Goal: Information Seeking & Learning: Learn about a topic

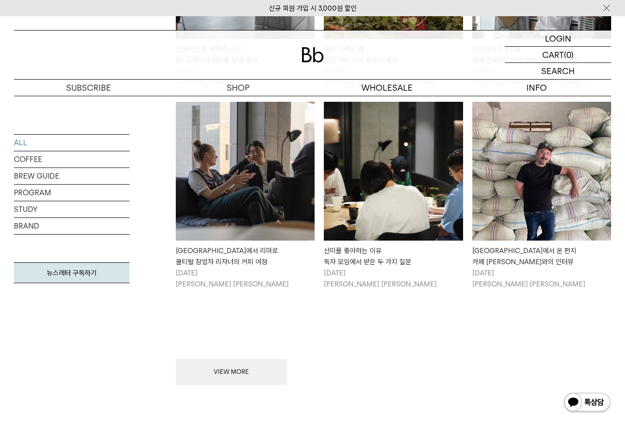
scroll to position [971, 0]
click at [31, 160] on link "COFFEE" at bounding box center [72, 159] width 116 height 16
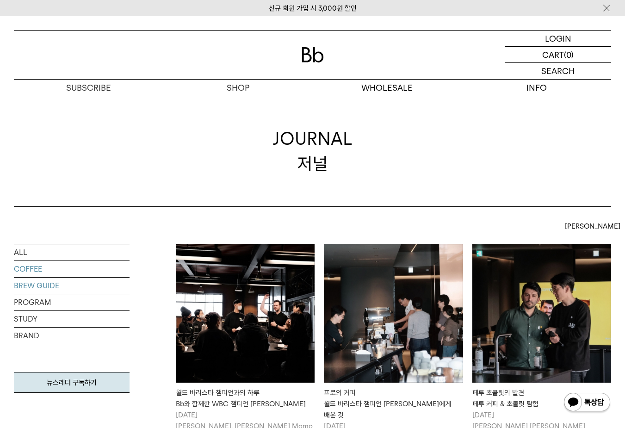
click at [28, 288] on link "BREW GUIDE" at bounding box center [72, 286] width 116 height 16
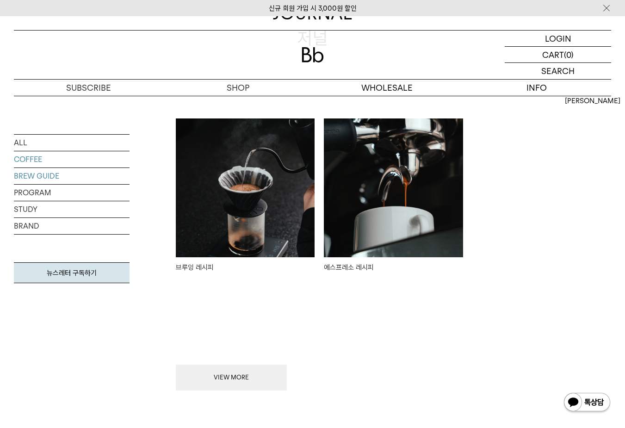
scroll to position [139, 0]
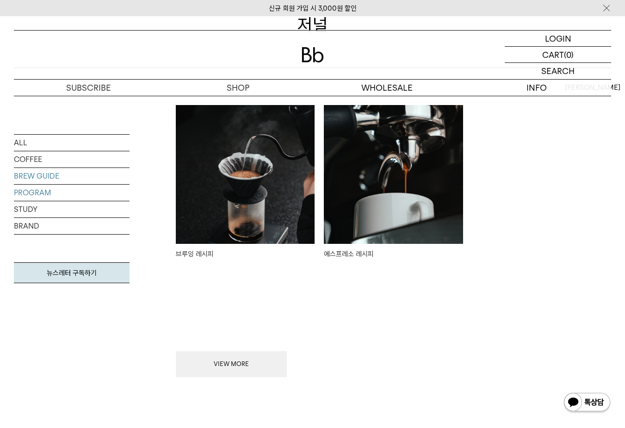
click at [41, 193] on link "PROGRAM" at bounding box center [72, 193] width 116 height 16
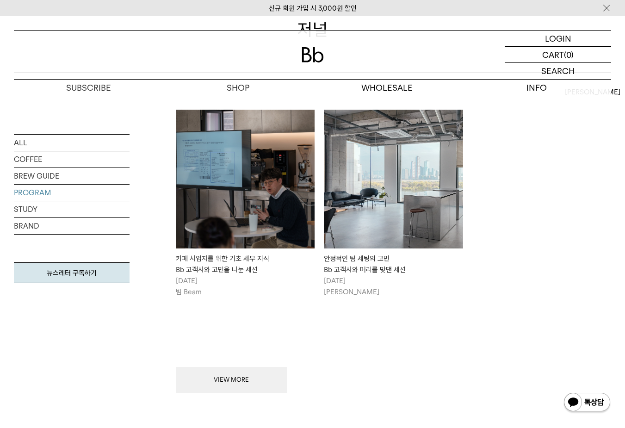
scroll to position [139, 0]
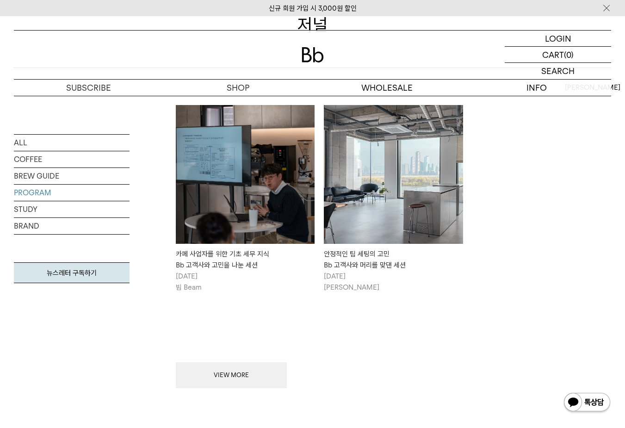
click at [256, 184] on img at bounding box center [245, 174] width 139 height 139
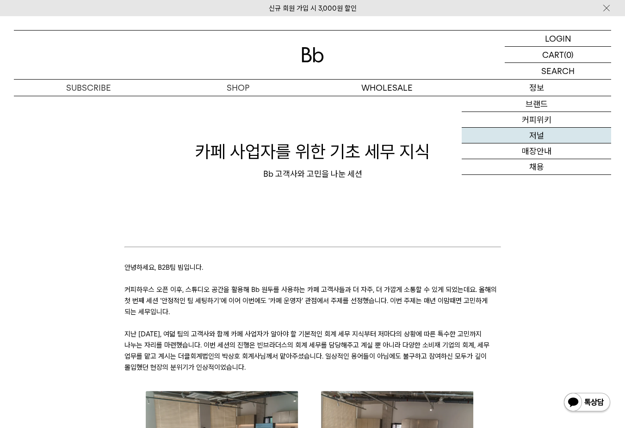
click at [544, 135] on link "저널" at bounding box center [536, 136] width 149 height 16
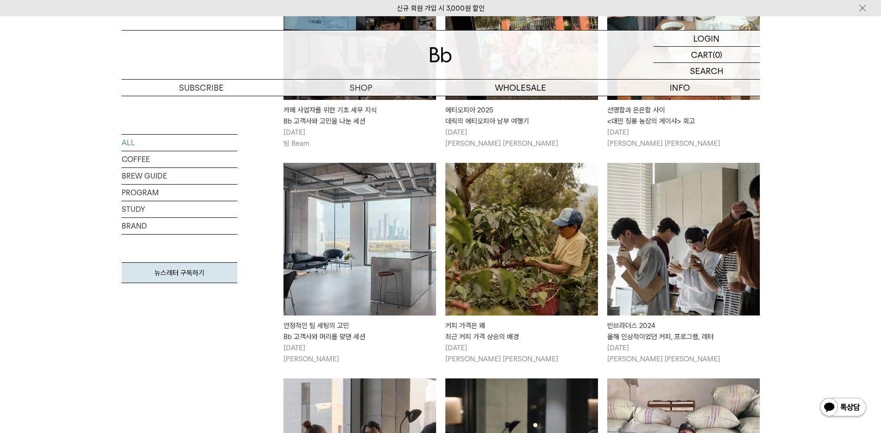
scroll to position [740, 0]
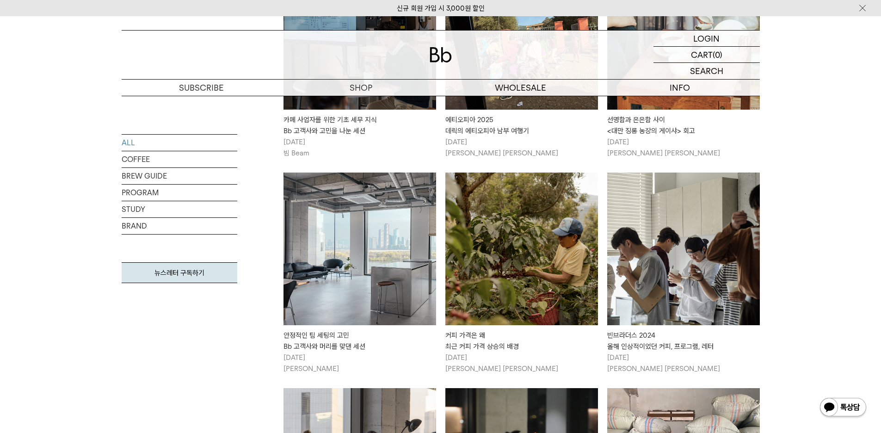
click at [624, 204] on img at bounding box center [683, 249] width 153 height 153
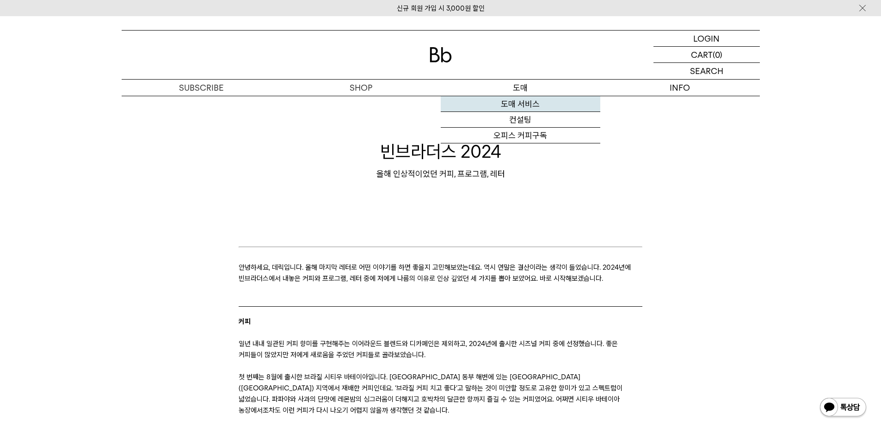
click at [528, 103] on link "도매 서비스" at bounding box center [521, 104] width 160 height 16
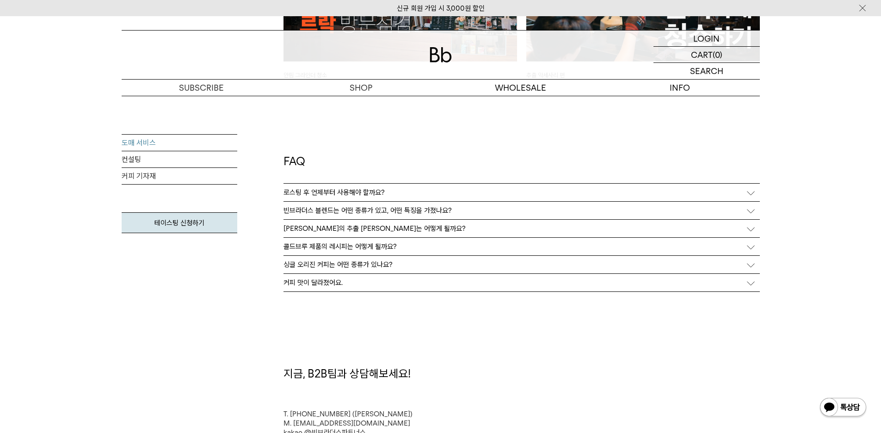
scroll to position [2359, 0]
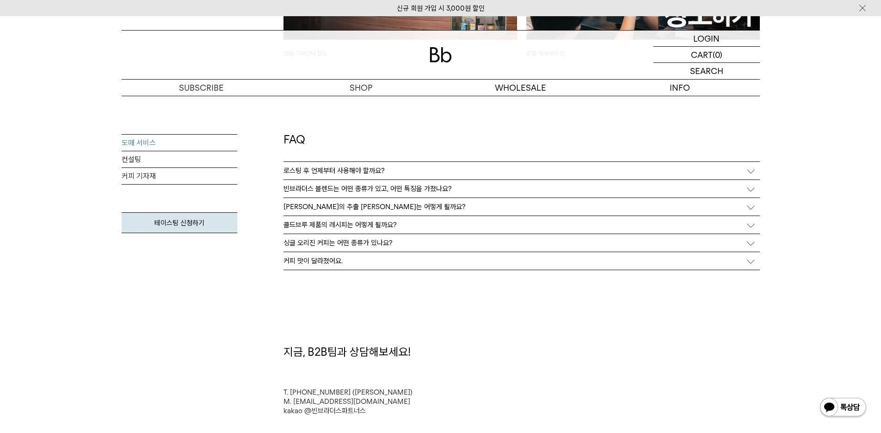
click at [316, 243] on p "싱글 오리진 커피는 어떤 종류가 있나요?" at bounding box center [338, 243] width 109 height 8
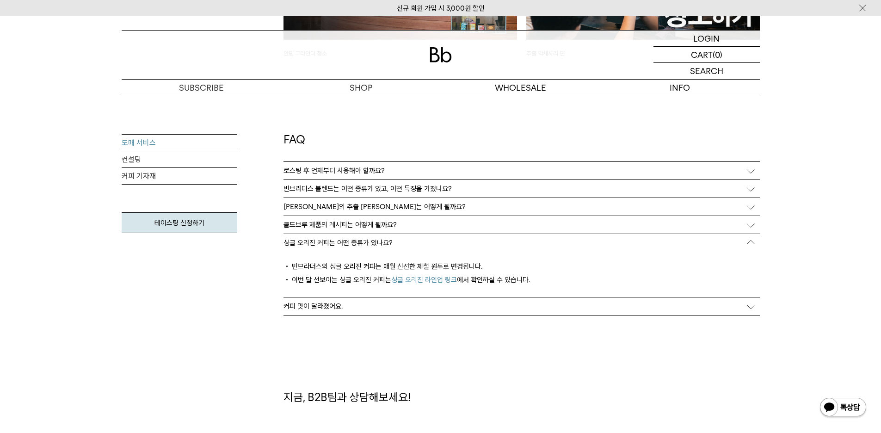
click at [358, 169] on p "로스팅 후 언제부터 사용해야 할까요?" at bounding box center [334, 171] width 101 height 8
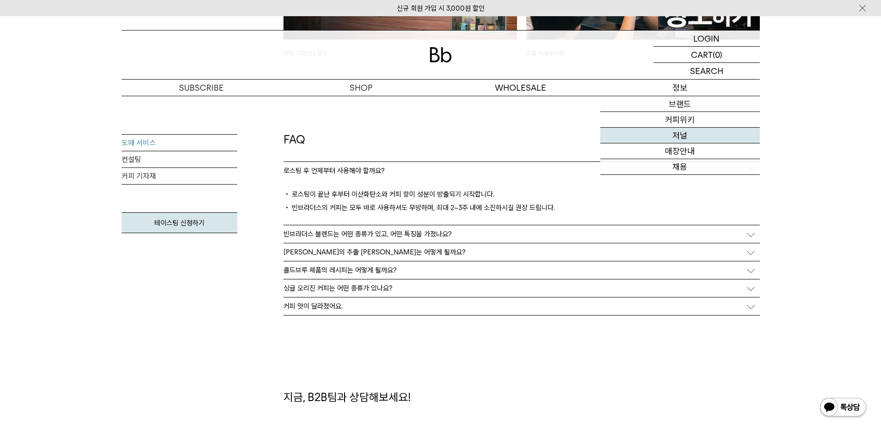
click at [676, 136] on link "저널" at bounding box center [680, 136] width 160 height 16
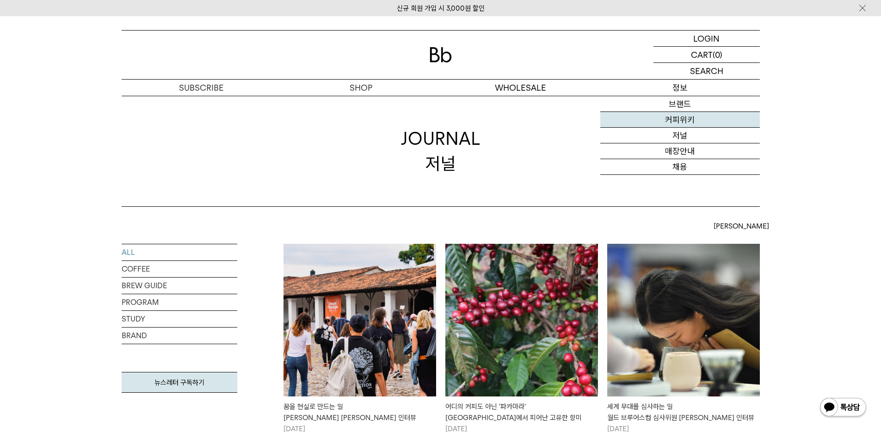
click at [681, 121] on link "커피위키" at bounding box center [680, 120] width 160 height 16
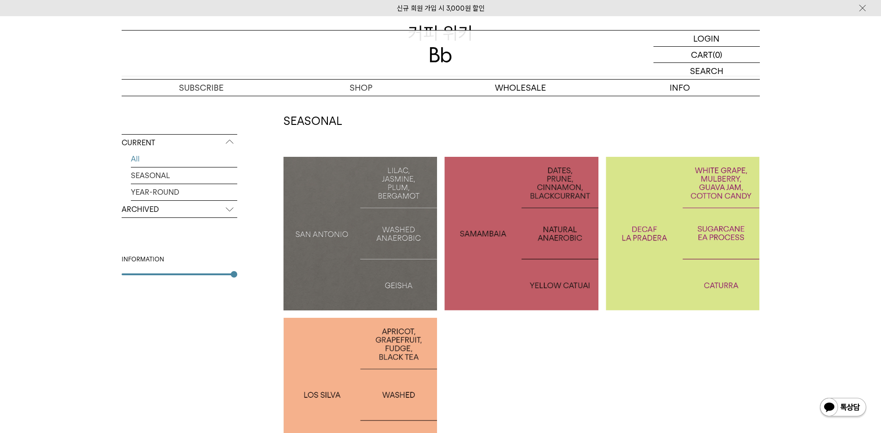
scroll to position [139, 0]
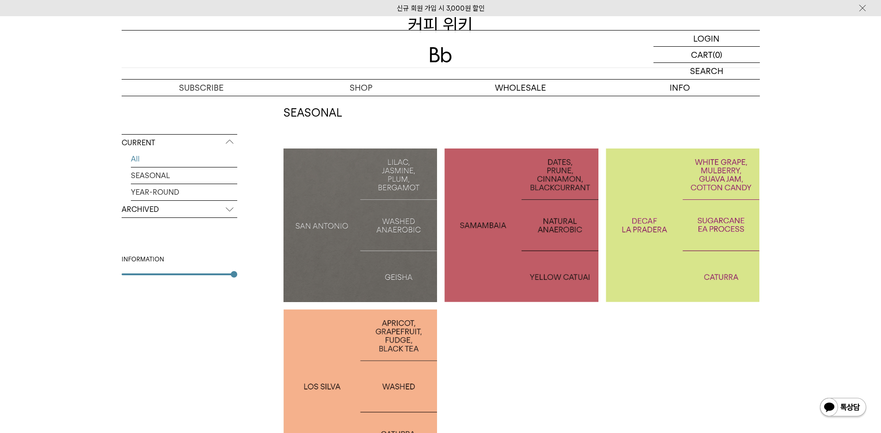
click at [138, 212] on p "ARCHIVED" at bounding box center [180, 209] width 116 height 17
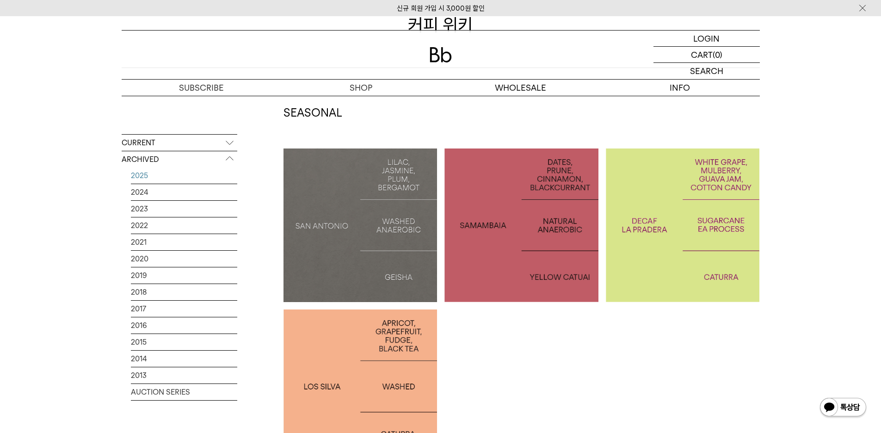
click at [133, 178] on link "2025" at bounding box center [184, 175] width 106 height 16
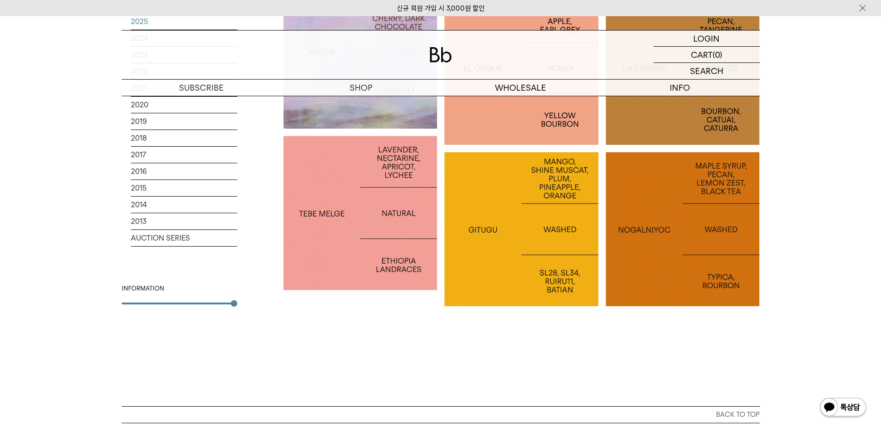
scroll to position [1152, 0]
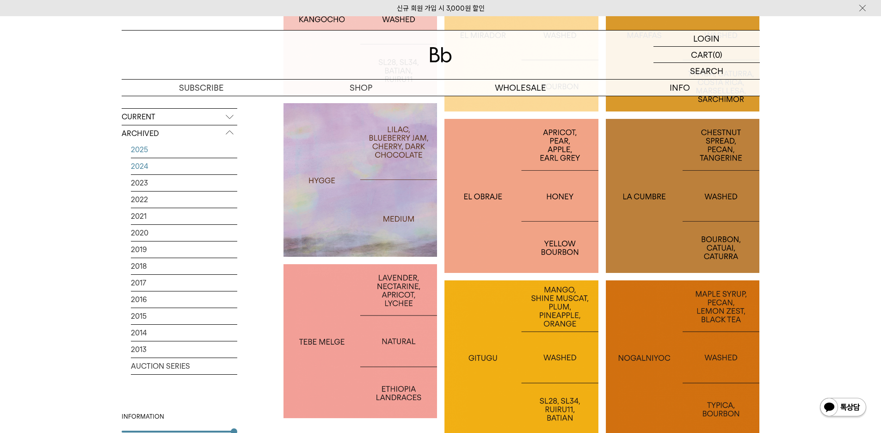
click at [148, 167] on link "2024" at bounding box center [184, 166] width 106 height 16
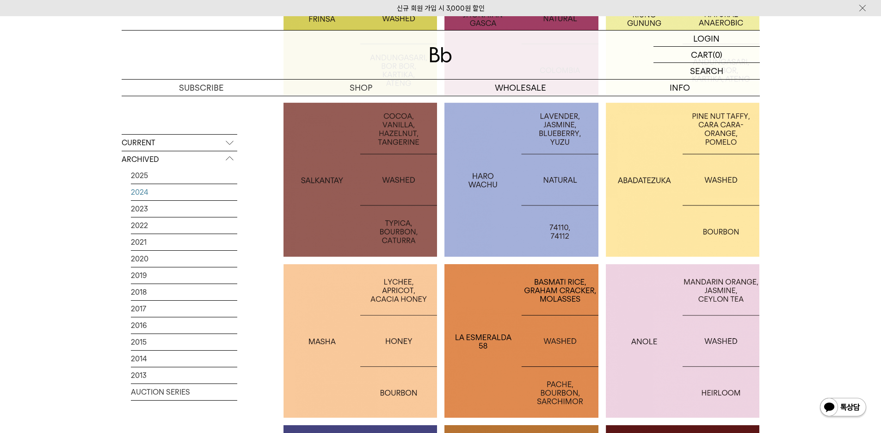
scroll to position [370, 0]
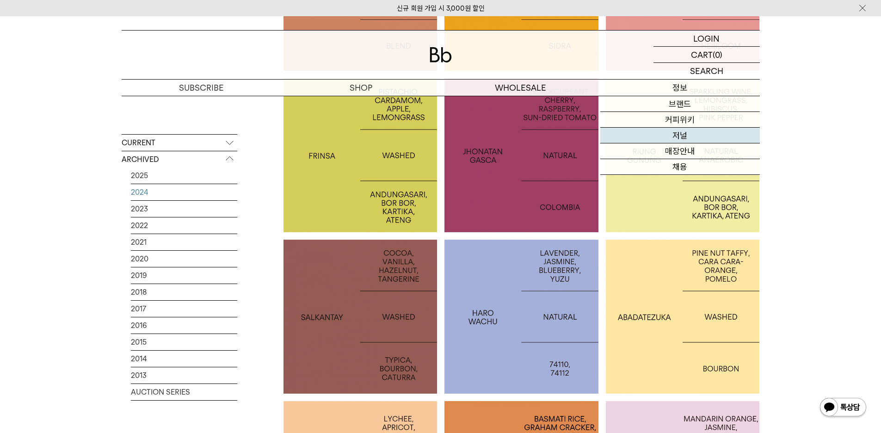
click at [681, 139] on link "저널" at bounding box center [680, 136] width 160 height 16
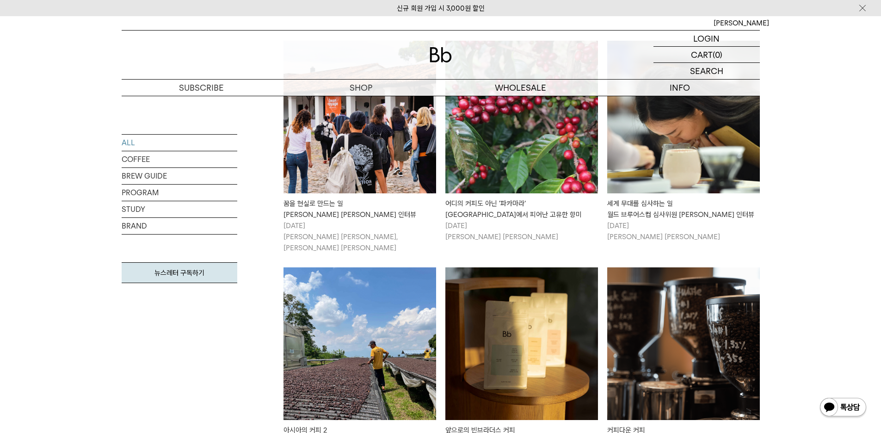
scroll to position [185, 0]
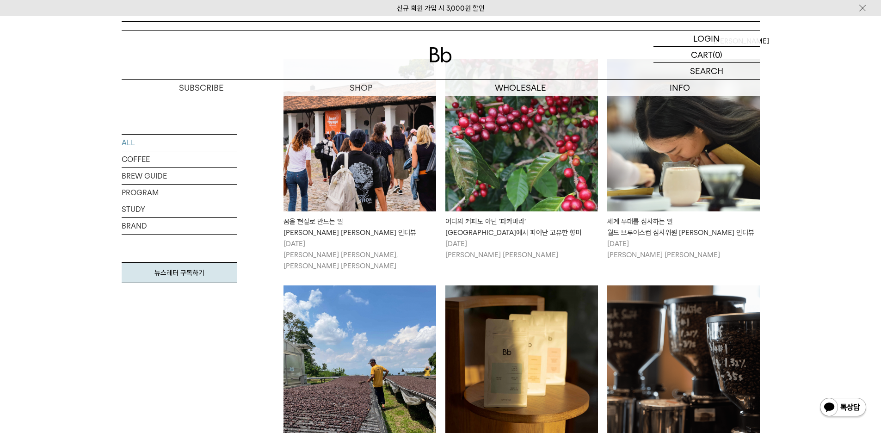
click at [358, 161] on img at bounding box center [360, 135] width 153 height 153
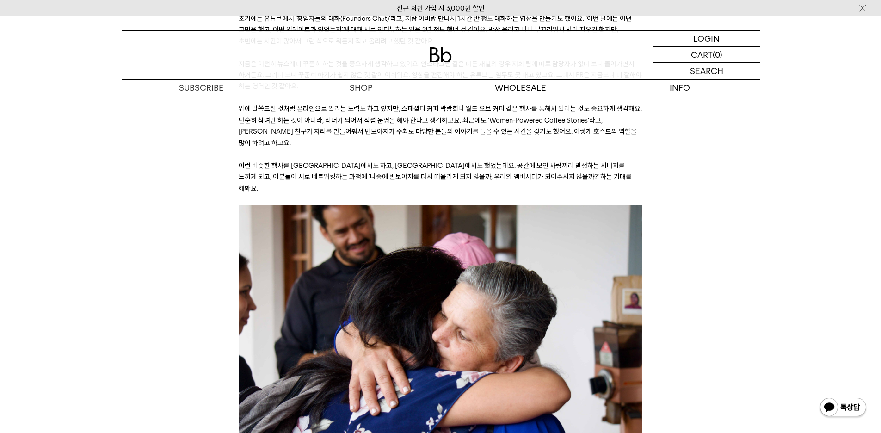
scroll to position [7939, 0]
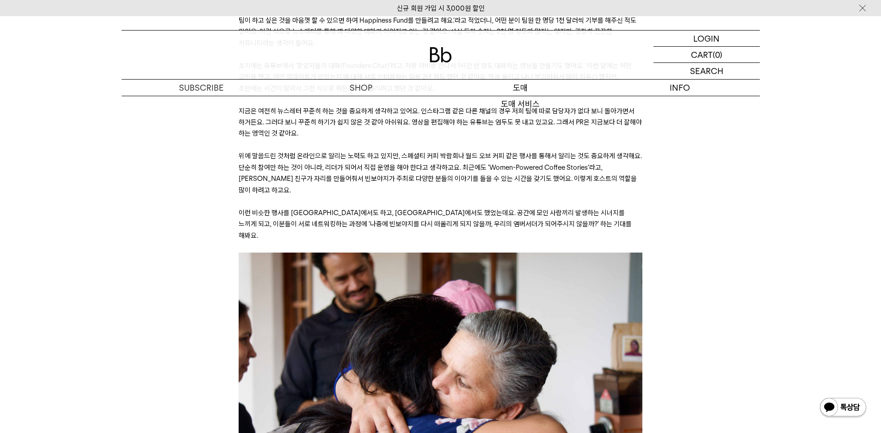
click at [511, 88] on p "도매" at bounding box center [521, 88] width 160 height 16
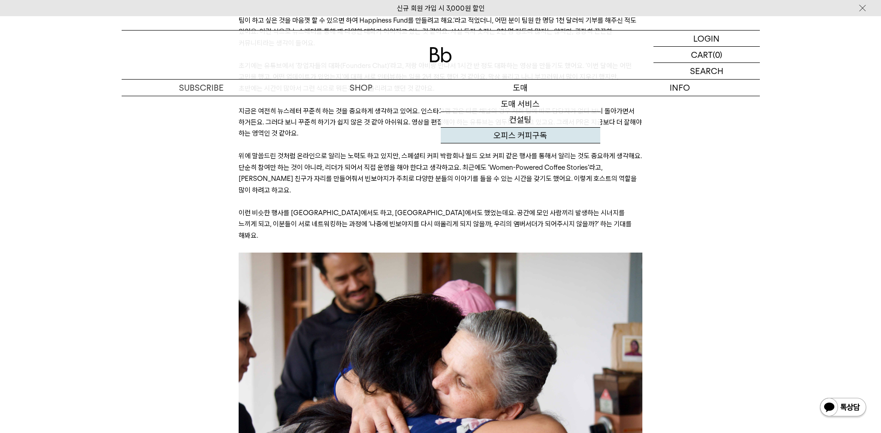
click at [514, 136] on link "오피스 커피구독" at bounding box center [521, 136] width 160 height 16
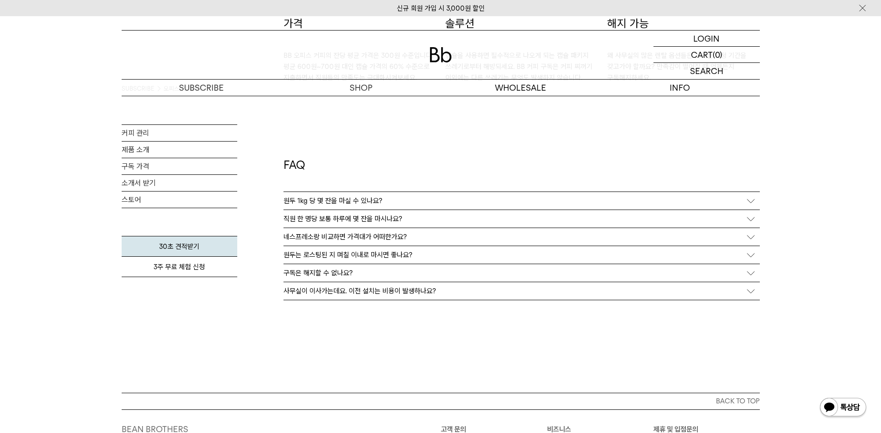
scroll to position [1665, 0]
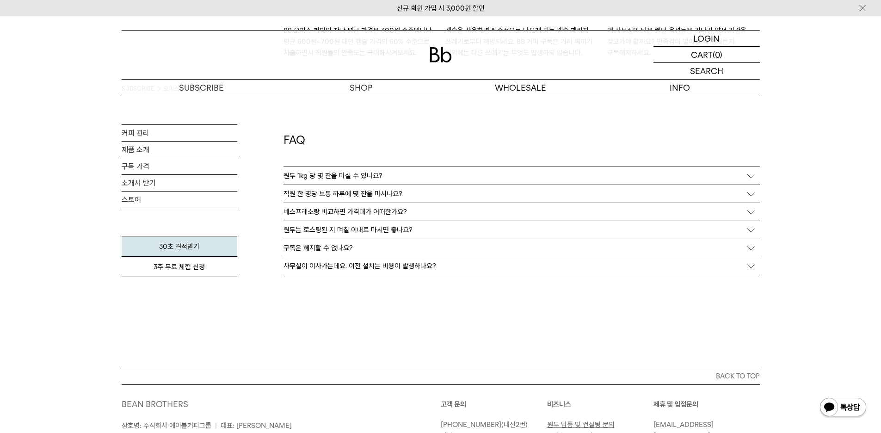
click at [353, 173] on p "원두 1kg 당 몇 잔을 마실 수 있나요?" at bounding box center [333, 176] width 99 height 8
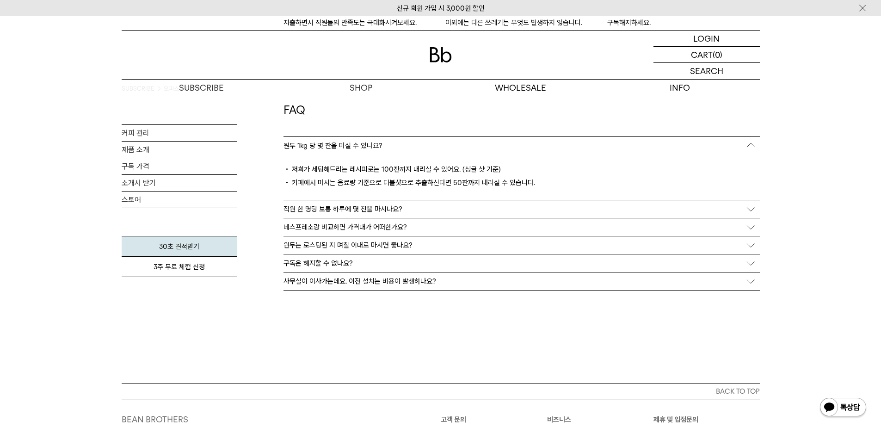
scroll to position [1711, 0]
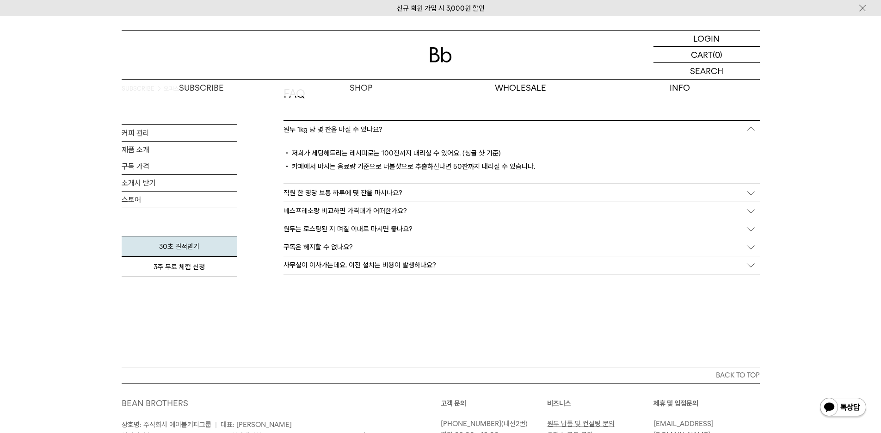
click at [351, 194] on p "직원 한 명당 보통 하루에 몇 잔을 마시나요?" at bounding box center [343, 193] width 119 height 8
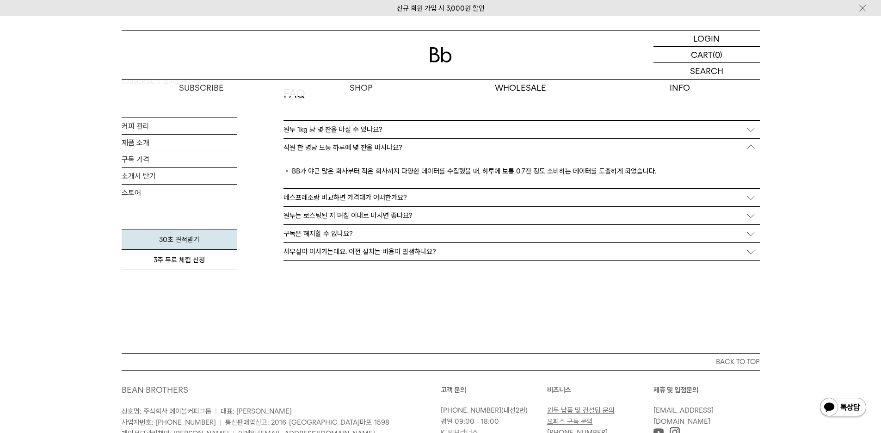
click at [350, 197] on p "네스프레소랑 비교하면 가격대가 어떠한가요?" at bounding box center [345, 197] width 123 height 8
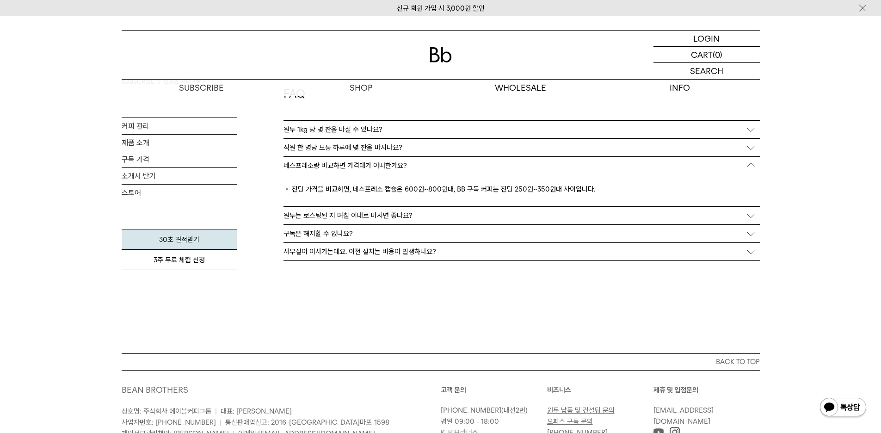
click at [352, 216] on p "원두는 로스팅된 지 며칠 이내로 마시면 좋나요?" at bounding box center [348, 215] width 129 height 8
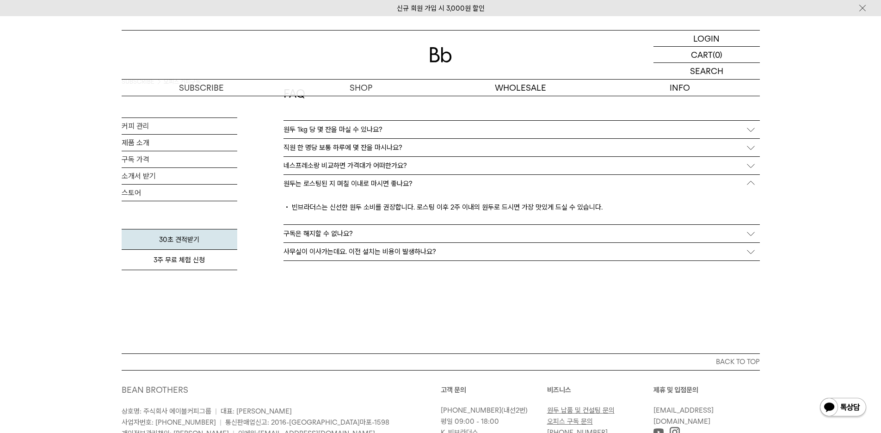
click at [334, 235] on p "구독은 해지할 수 없나요?" at bounding box center [318, 233] width 69 height 8
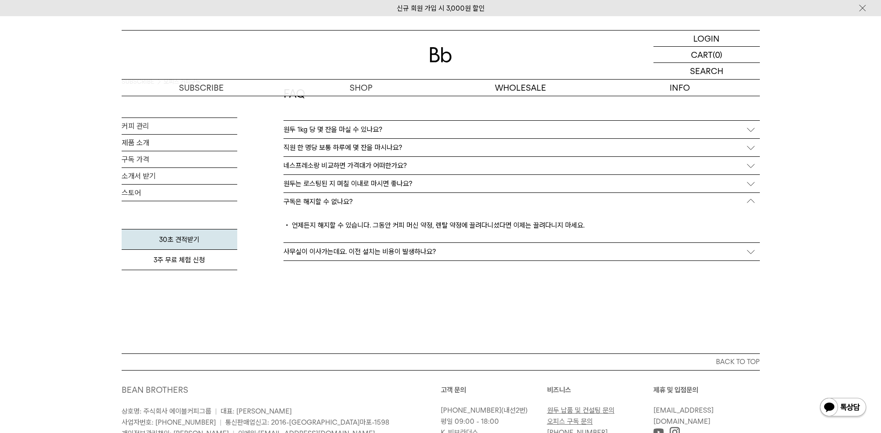
click at [352, 253] on p "사무실이 이사가는데요. 이전 설치는 비용이 발생하나요?" at bounding box center [360, 251] width 153 height 8
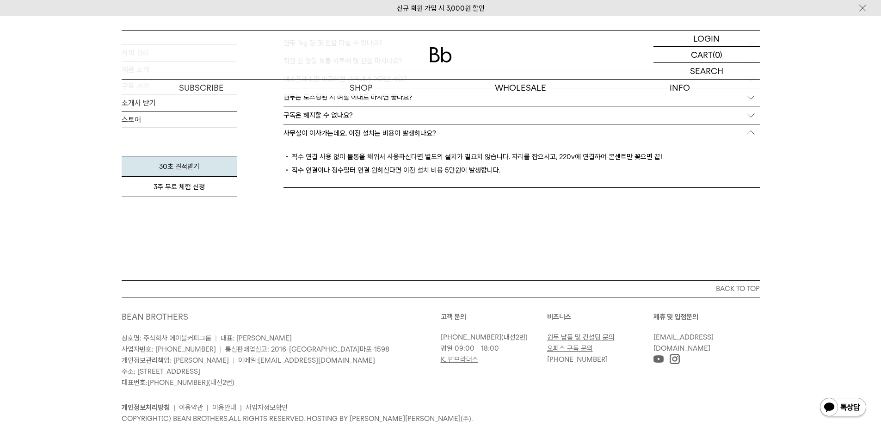
scroll to position [1821, 0]
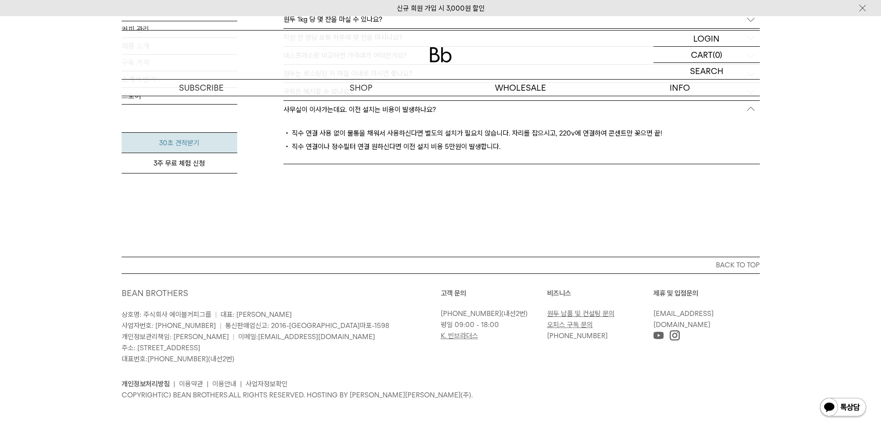
click at [178, 145] on link "30초 견적받기" at bounding box center [180, 142] width 116 height 21
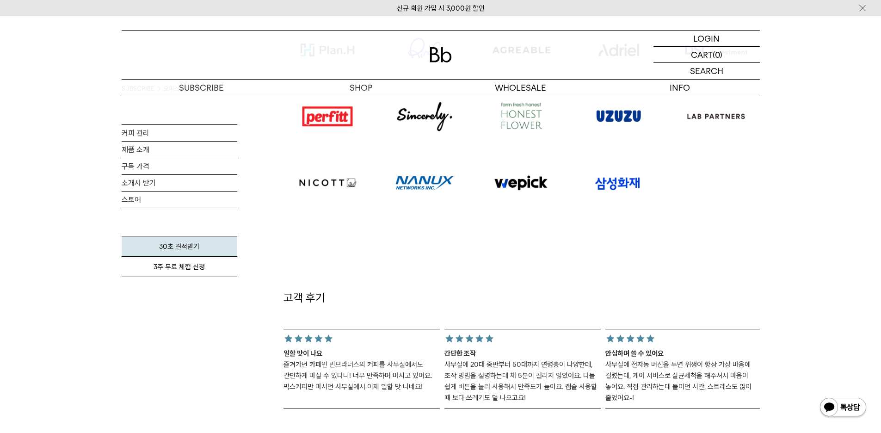
scroll to position [526, 0]
